Goal: Task Accomplishment & Management: Use online tool/utility

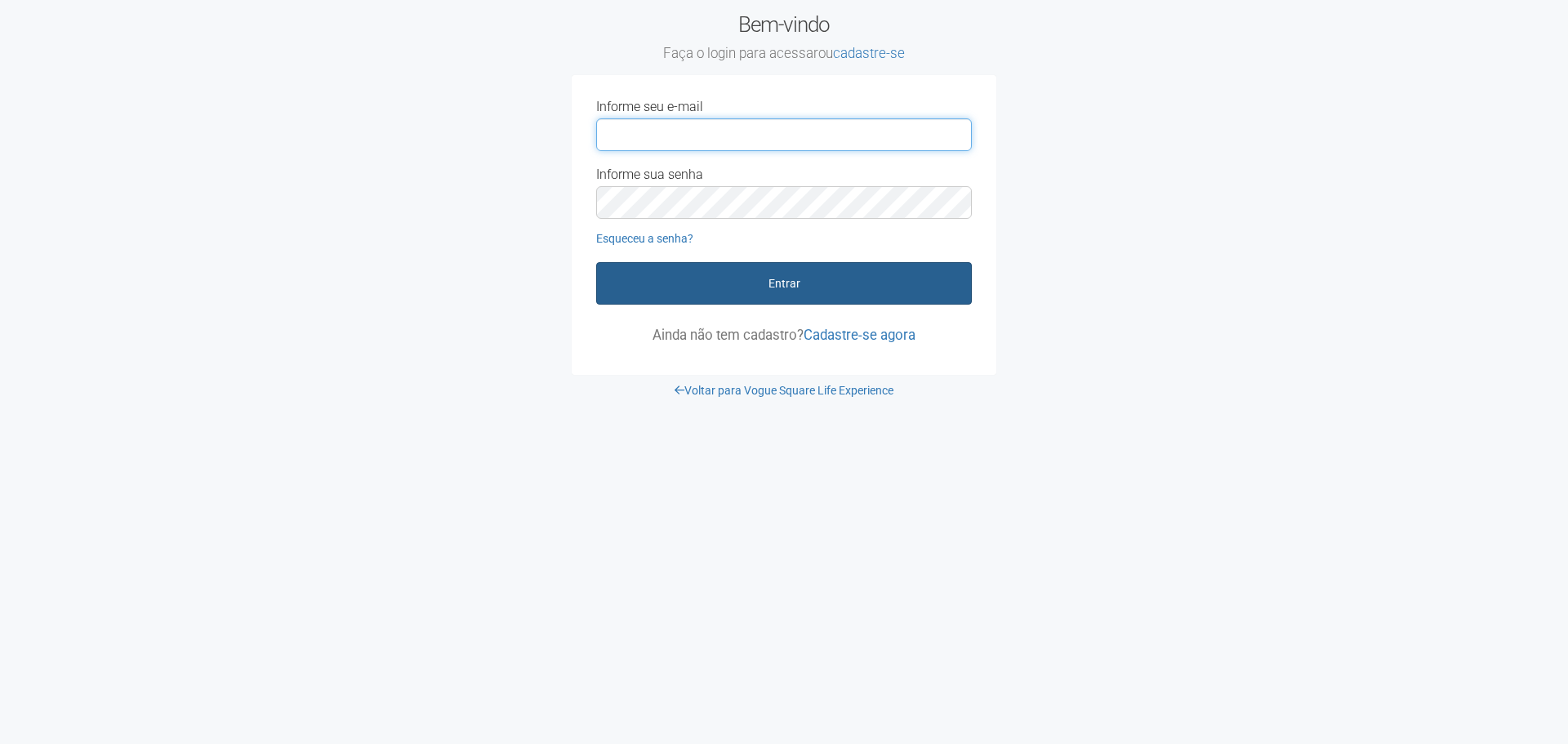
type input "**********"
click at [658, 271] on button "Entrar" at bounding box center [784, 282] width 376 height 42
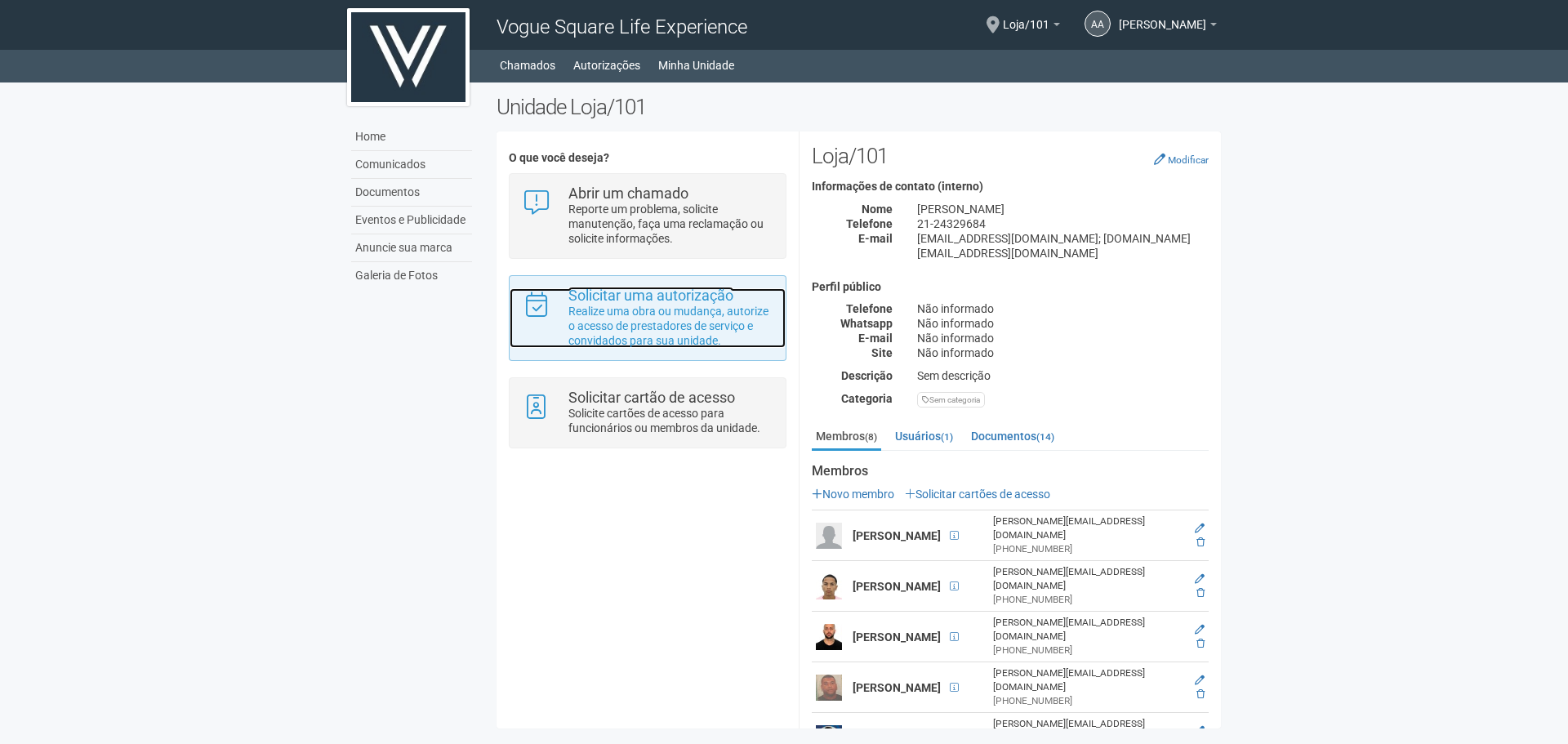
click at [656, 320] on p "Realize uma obra ou mudança, autorize o acesso de prestadores de serviço e conv…" at bounding box center [671, 326] width 205 height 44
